Goal: Task Accomplishment & Management: Use online tool/utility

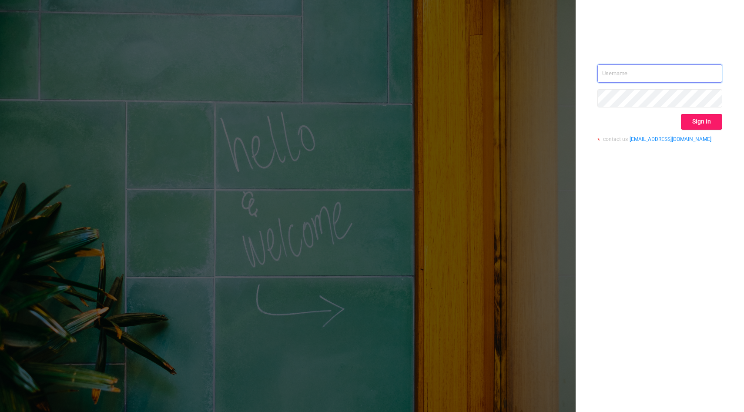
type input "[PERSON_NAME][EMAIL_ADDRESS][DOMAIN_NAME]"
click at [707, 125] on button "Sign in" at bounding box center [701, 122] width 41 height 16
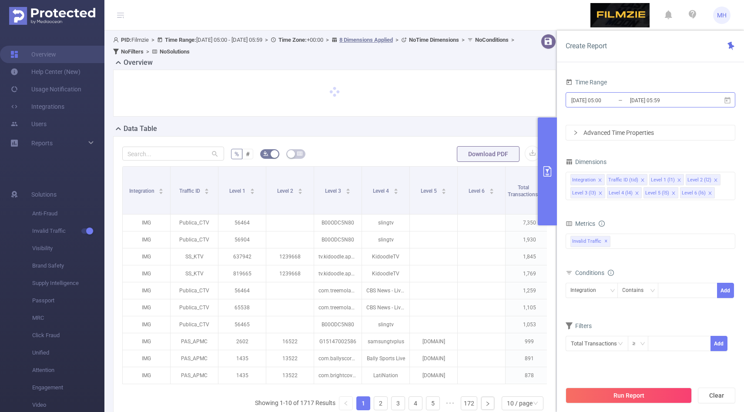
click at [591, 98] on input "[DATE] 05:00" at bounding box center [606, 100] width 71 height 12
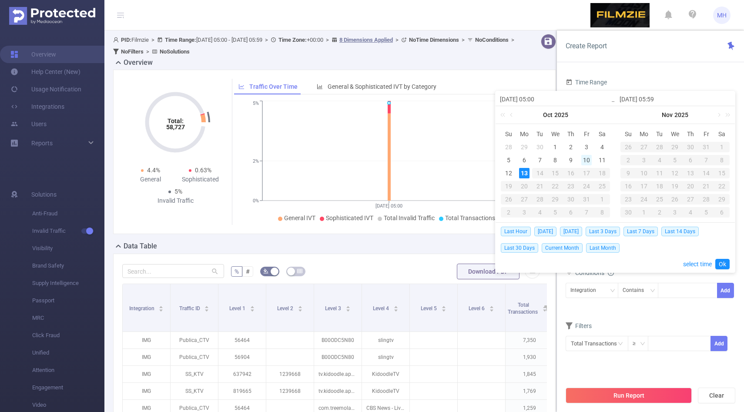
click at [588, 160] on div "10" at bounding box center [587, 160] width 10 height 10
click at [510, 176] on div "12" at bounding box center [509, 173] width 10 height 10
type input "[DATE] 05:00"
type input "[DATE] 05:59"
type input "[DATE] 05:00"
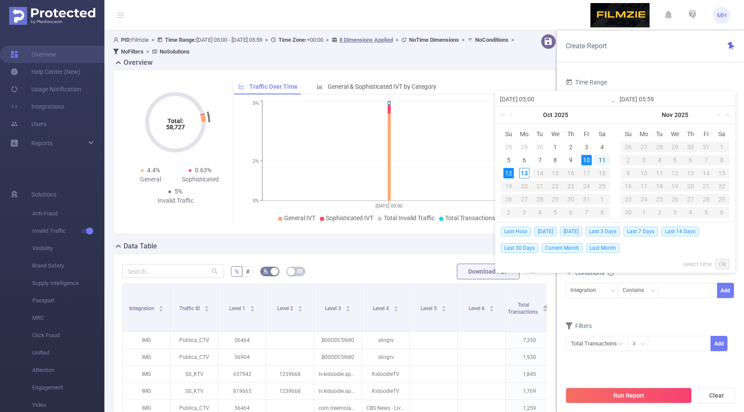
type input "[DATE] 05:59"
click at [661, 400] on button "Run Report" at bounding box center [629, 396] width 126 height 16
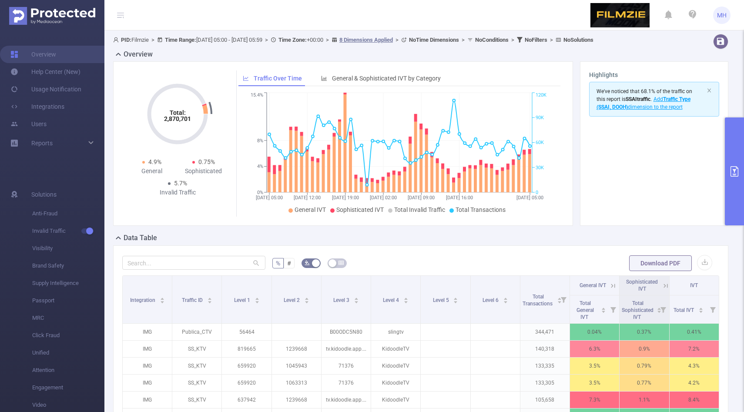
click at [727, 152] on button "primary" at bounding box center [734, 172] width 19 height 108
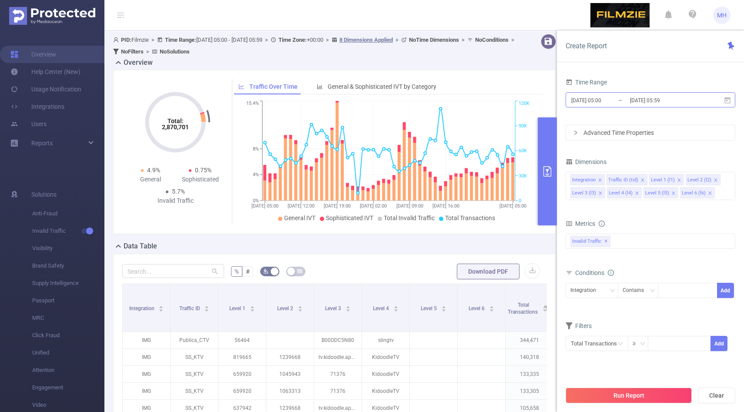
click at [588, 102] on input "[DATE] 05:00" at bounding box center [606, 100] width 71 height 12
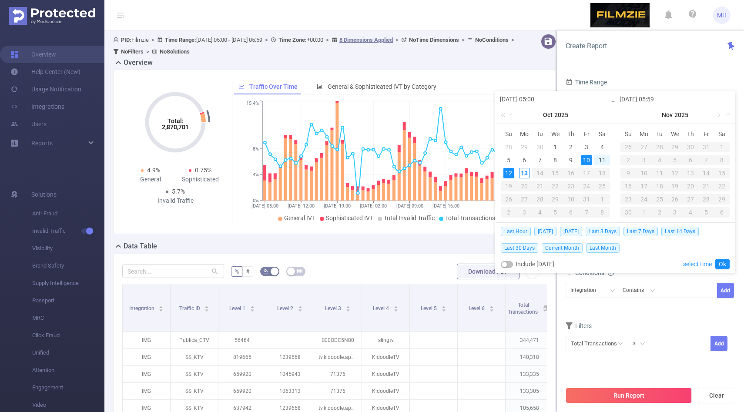
click at [589, 159] on div "10" at bounding box center [587, 160] width 10 height 10
click at [512, 173] on div "12" at bounding box center [509, 173] width 10 height 10
click at [717, 261] on link "Ok" at bounding box center [723, 264] width 14 height 10
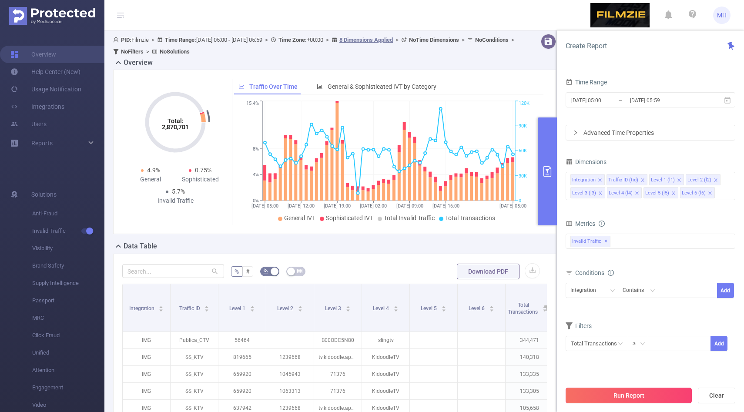
click at [639, 401] on button "Run Report" at bounding box center [629, 396] width 126 height 16
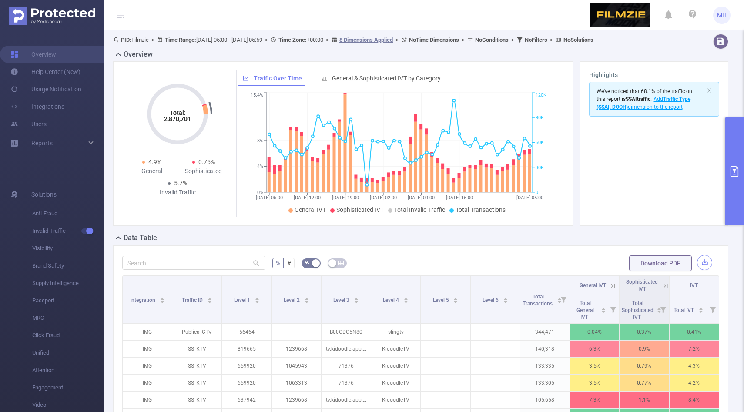
click at [704, 258] on button "button" at bounding box center [704, 262] width 15 height 15
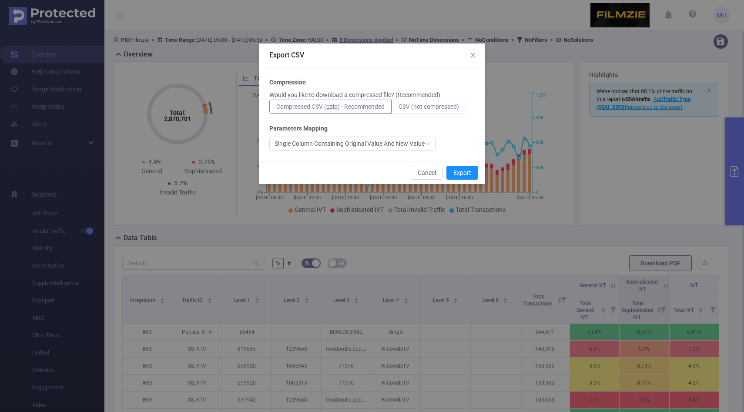
click at [456, 105] on span "CSV (not compressed)" at bounding box center [429, 106] width 61 height 7
click at [399, 109] on input "CSV (not compressed)" at bounding box center [399, 109] width 0 height 0
click at [459, 173] on button "Export" at bounding box center [463, 173] width 32 height 14
